Goal: Task Accomplishment & Management: Manage account settings

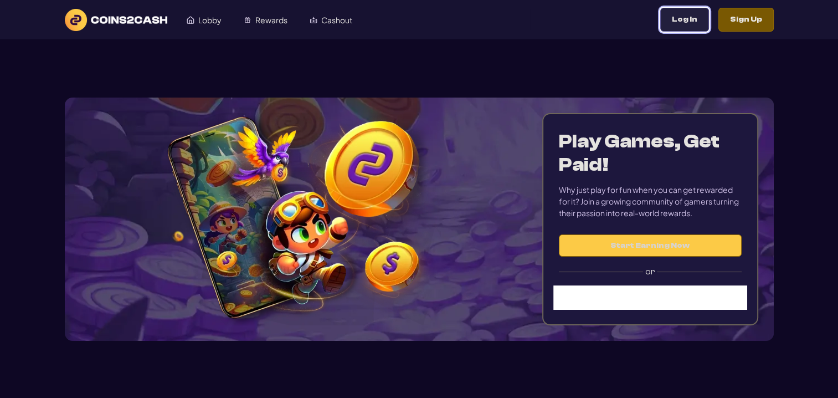
click at [688, 22] on button "Log In" at bounding box center [684, 20] width 49 height 24
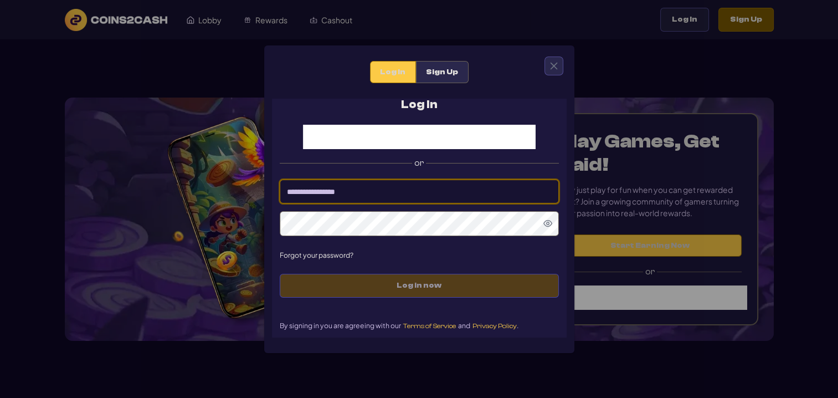
click at [423, 191] on input at bounding box center [419, 192] width 279 height 24
type input "*********"
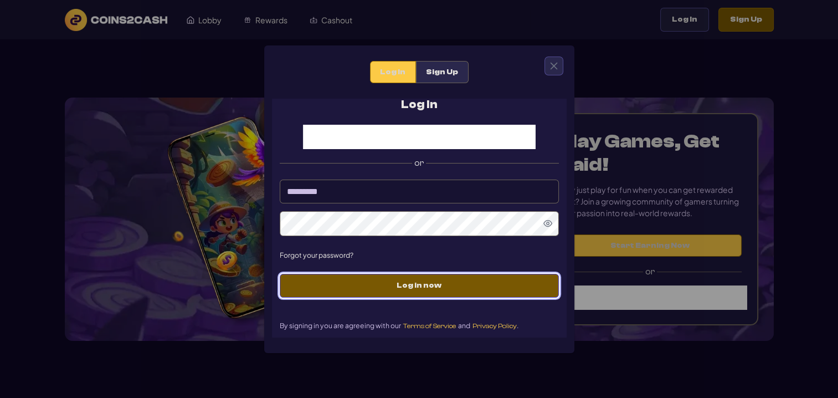
click at [491, 289] on span "Log in now" at bounding box center [419, 285] width 256 height 9
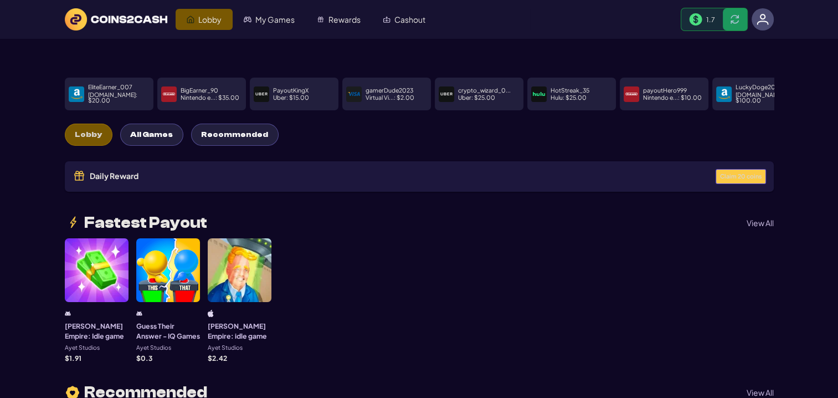
click at [752, 173] on span "Claim 20 coins" at bounding box center [741, 176] width 42 height 6
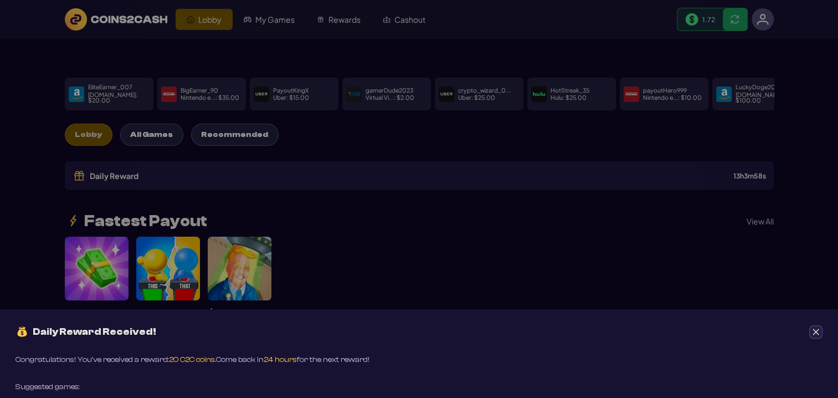
click at [822, 330] on button "Close" at bounding box center [816, 331] width 13 height 13
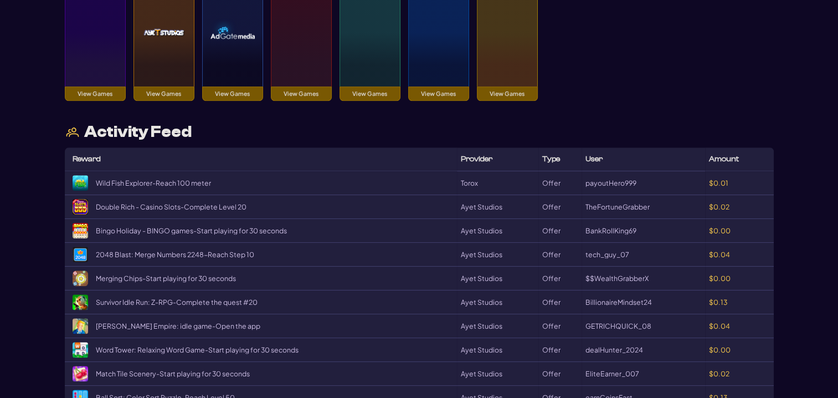
scroll to position [1164, 0]
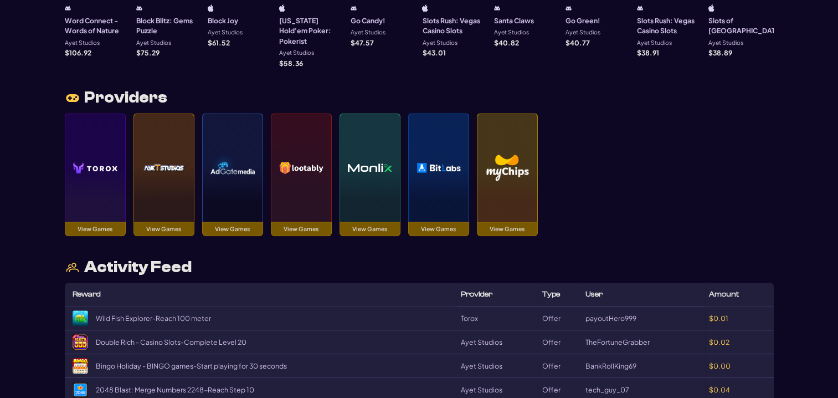
click at [109, 160] on img at bounding box center [95, 168] width 44 height 78
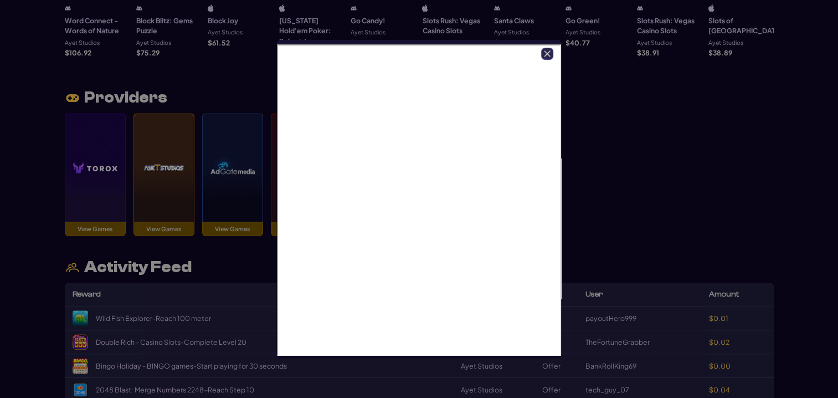
scroll to position [0, 0]
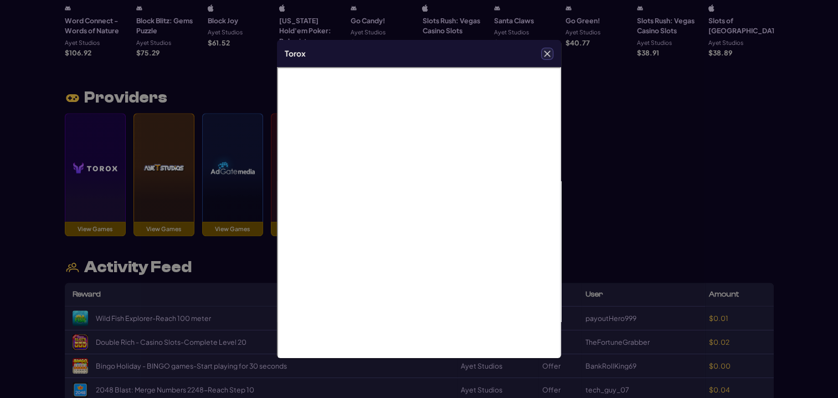
click at [547, 55] on icon "Close" at bounding box center [548, 54] width 8 height 8
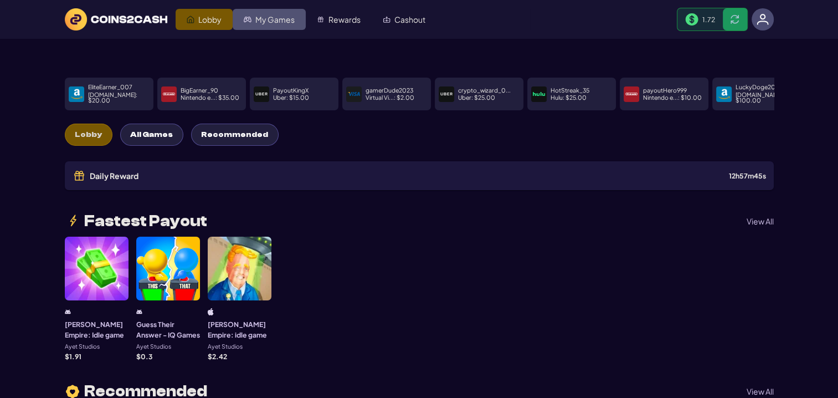
click at [264, 17] on span "My Games" at bounding box center [274, 20] width 39 height 8
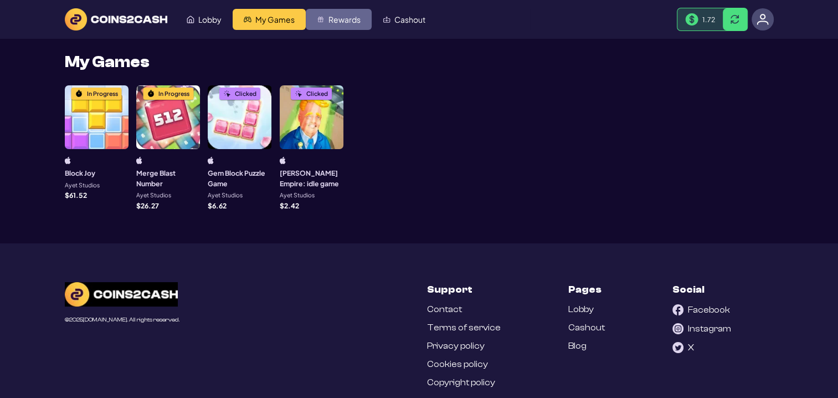
click at [333, 16] on span "Rewards" at bounding box center [345, 20] width 32 height 8
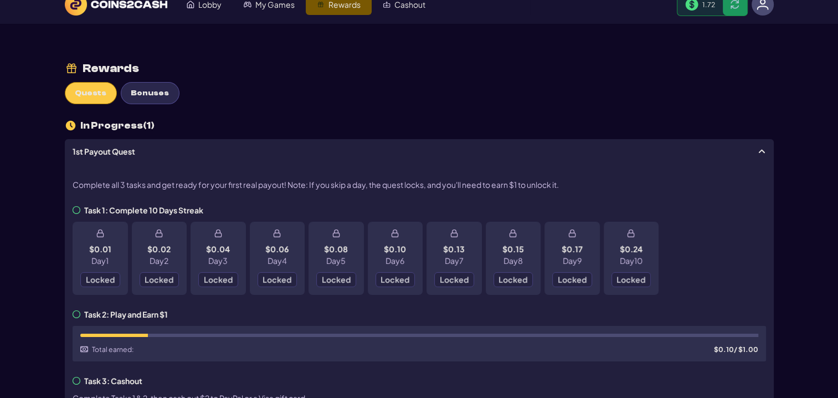
scroll to position [14, 0]
click at [157, 85] on button "Bonuses" at bounding box center [150, 94] width 59 height 22
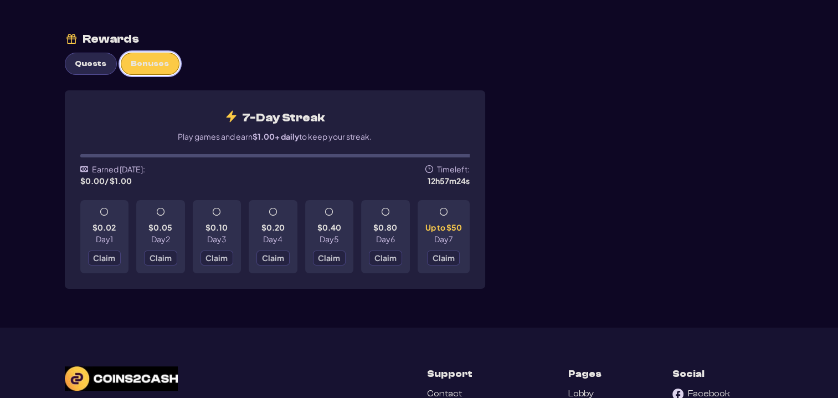
scroll to position [70, 0]
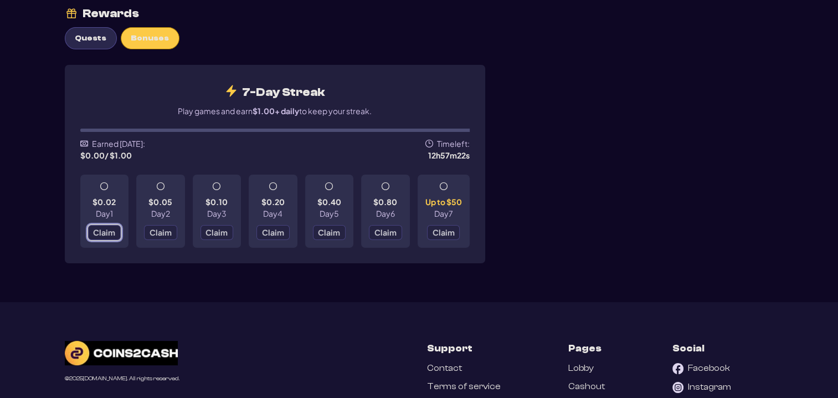
click at [106, 238] on button "Claim" at bounding box center [104, 232] width 33 height 15
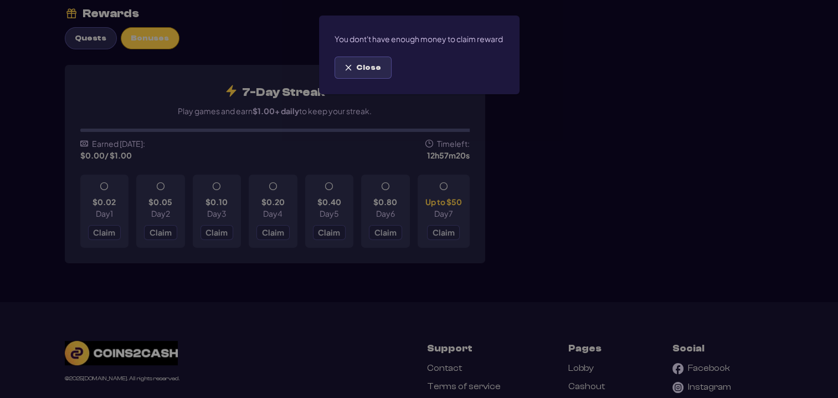
click at [355, 79] on button "Close" at bounding box center [363, 68] width 57 height 22
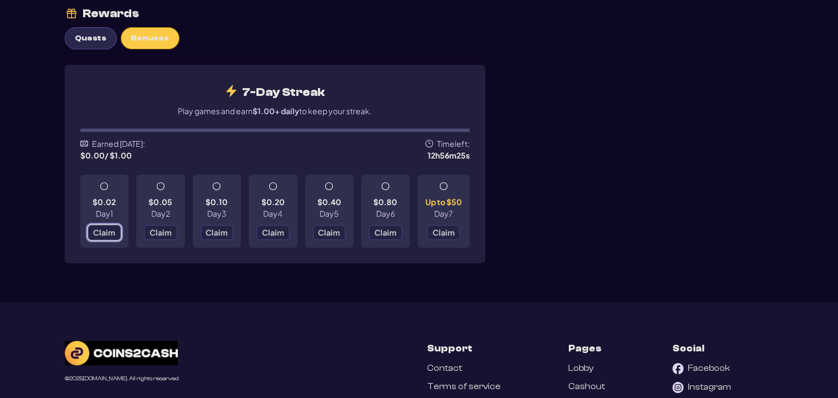
click at [101, 229] on span "Claim" at bounding box center [104, 232] width 22 height 8
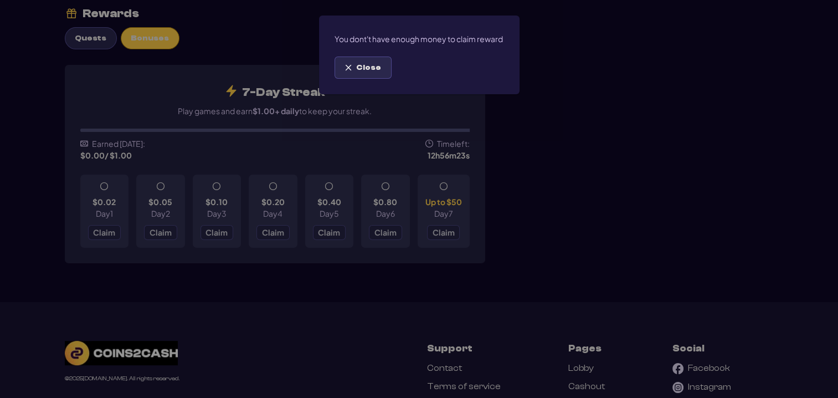
click at [366, 73] on span "Close" at bounding box center [368, 67] width 25 height 9
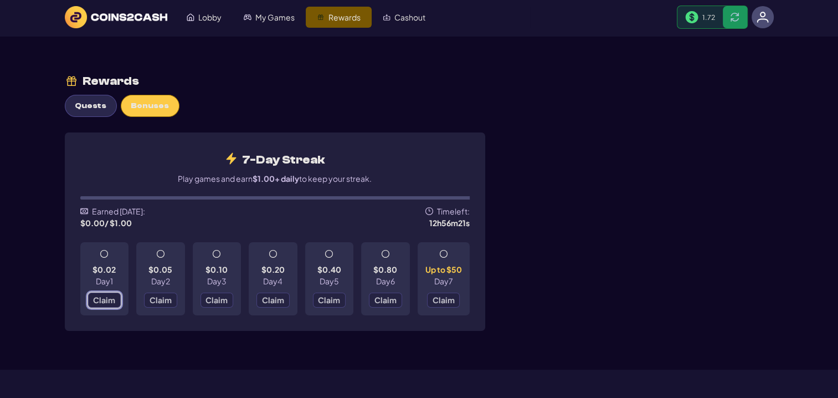
scroll to position [0, 0]
